Goal: Task Accomplishment & Management: Use online tool/utility

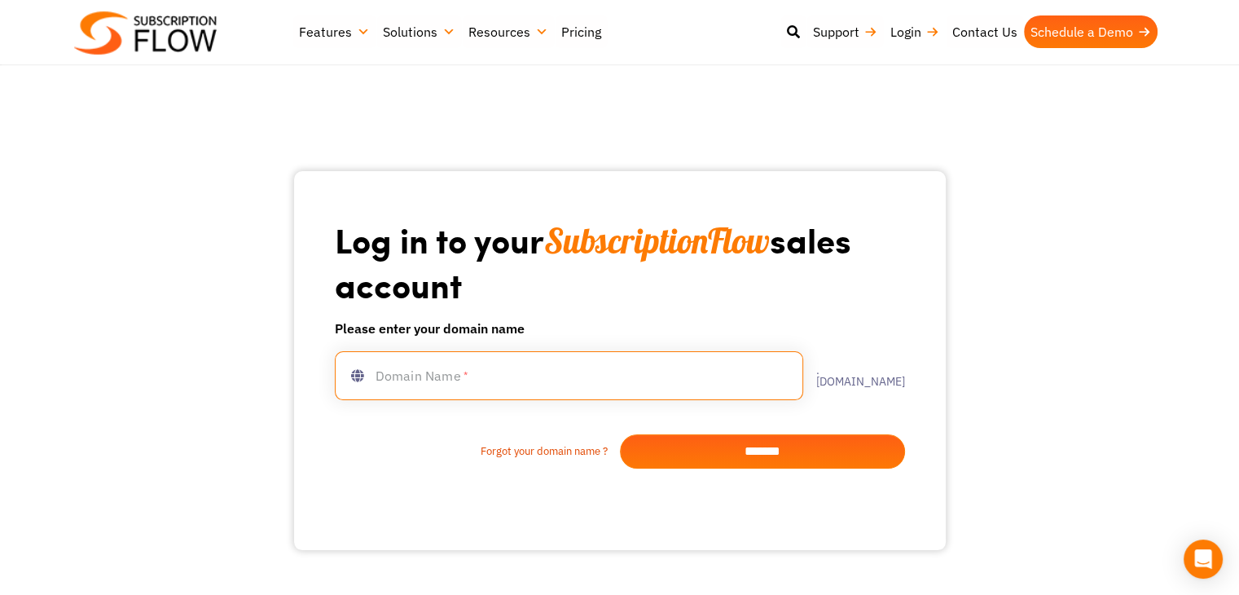
click at [453, 385] on input "text" at bounding box center [569, 375] width 468 height 49
type input "*******"
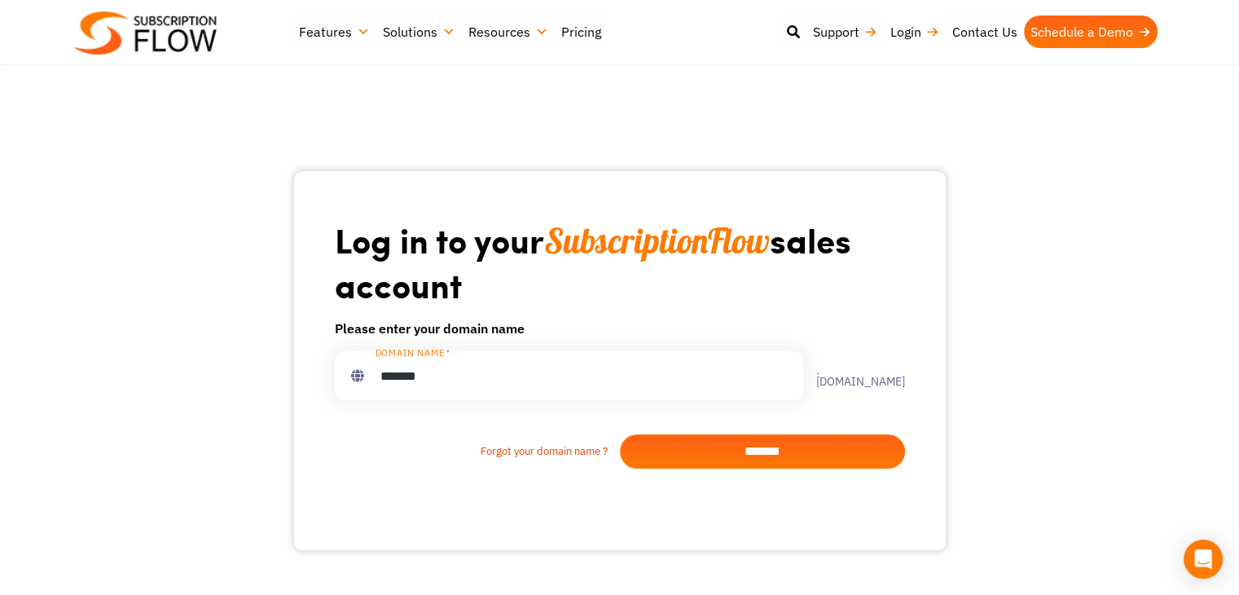
click at [397, 434] on div "Forgot your domain name ? *******" at bounding box center [620, 434] width 570 height 68
click at [655, 450] on input "*******" at bounding box center [762, 451] width 285 height 34
